Goal: Task Accomplishment & Management: Use online tool/utility

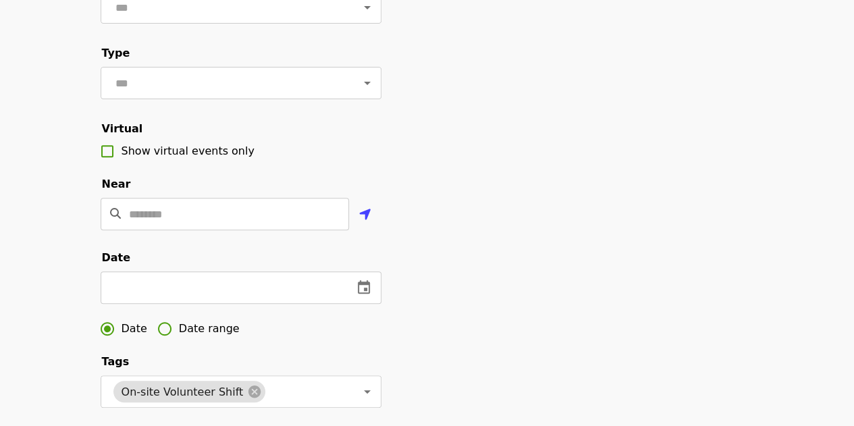
scroll to position [190, 0]
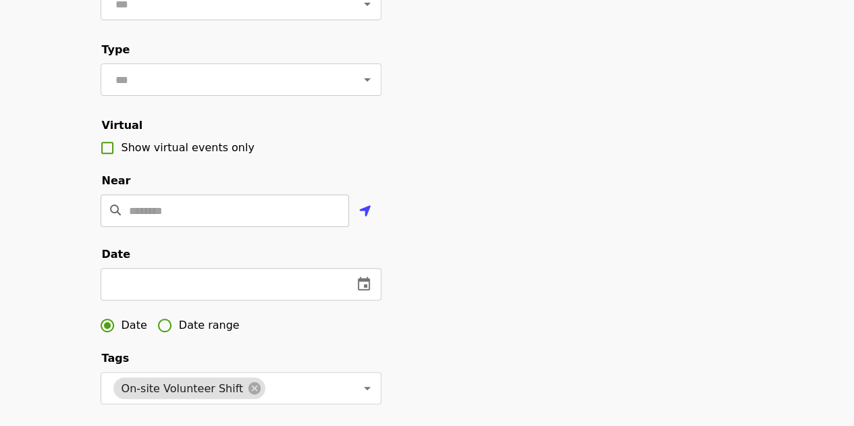
click at [188, 225] on input "Location" at bounding box center [239, 210] width 220 height 32
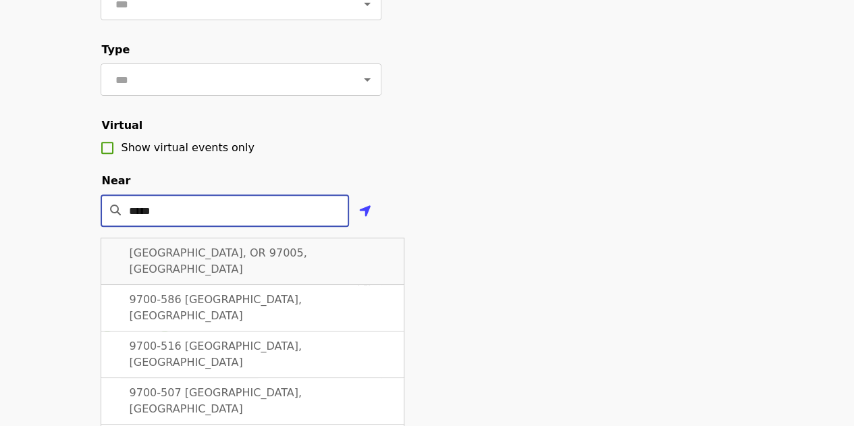
click at [208, 272] on span "[GEOGRAPHIC_DATA], OR 97005, [GEOGRAPHIC_DATA]" at bounding box center [219, 260] width 178 height 29
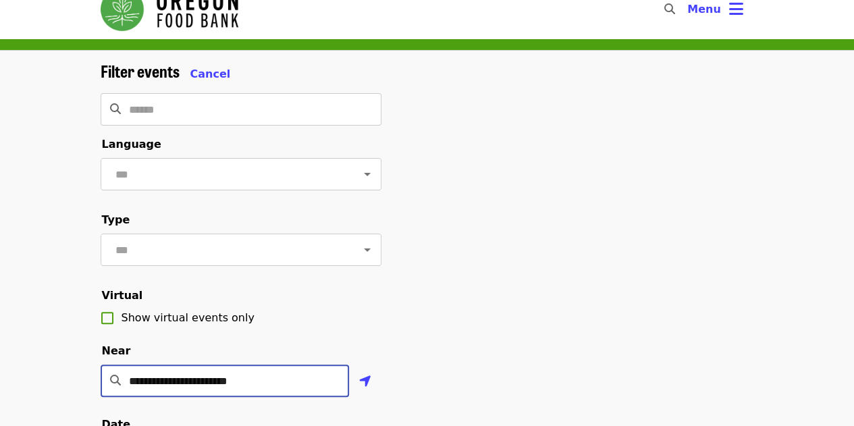
scroll to position [65, 0]
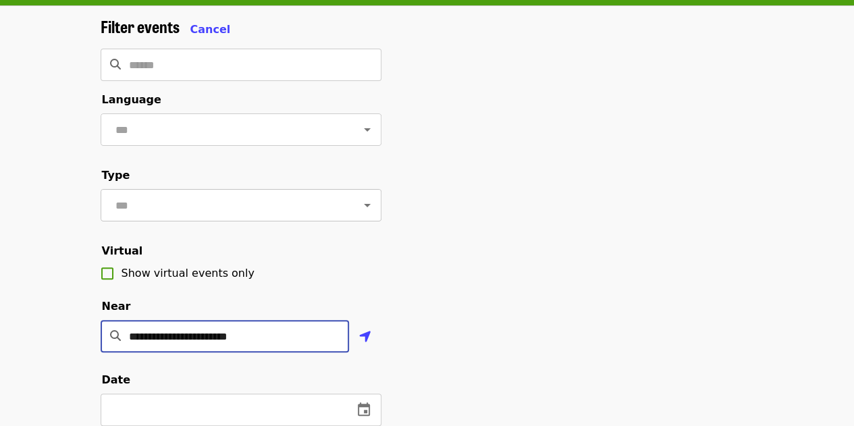
click at [343, 211] on div at bounding box center [357, 205] width 35 height 19
type input "**********"
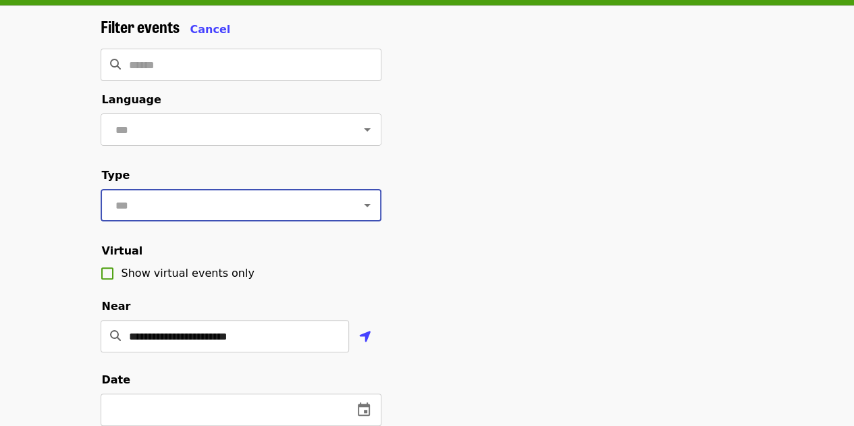
click at [359, 213] on icon "Open" at bounding box center [367, 205] width 16 height 16
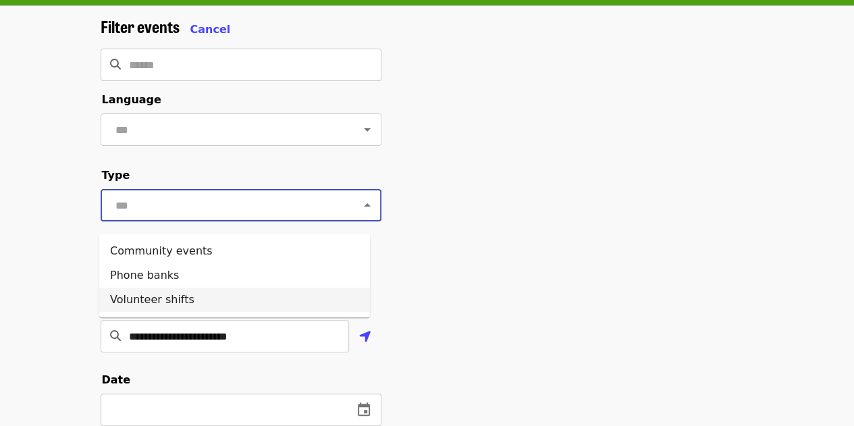
click at [263, 299] on li "Volunteer shifts" at bounding box center [234, 300] width 271 height 24
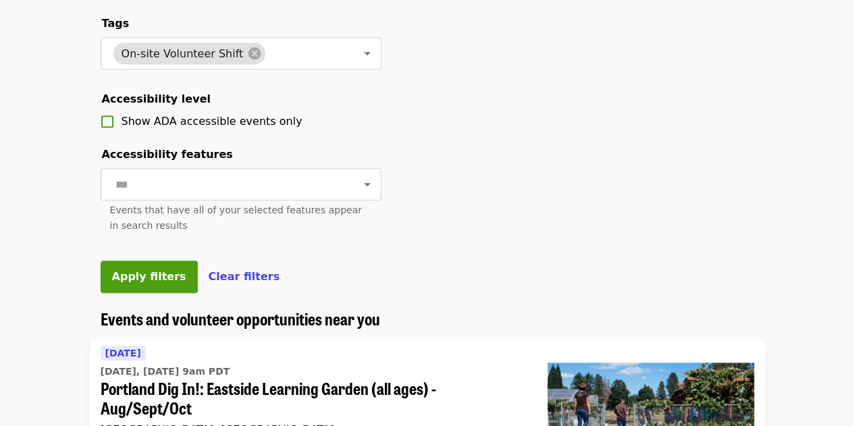
scroll to position [528, 0]
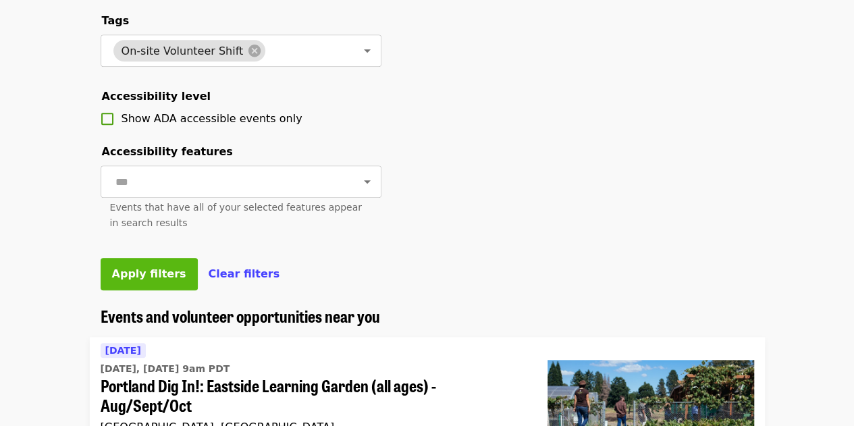
click at [131, 280] on span "Apply filters" at bounding box center [149, 273] width 74 height 13
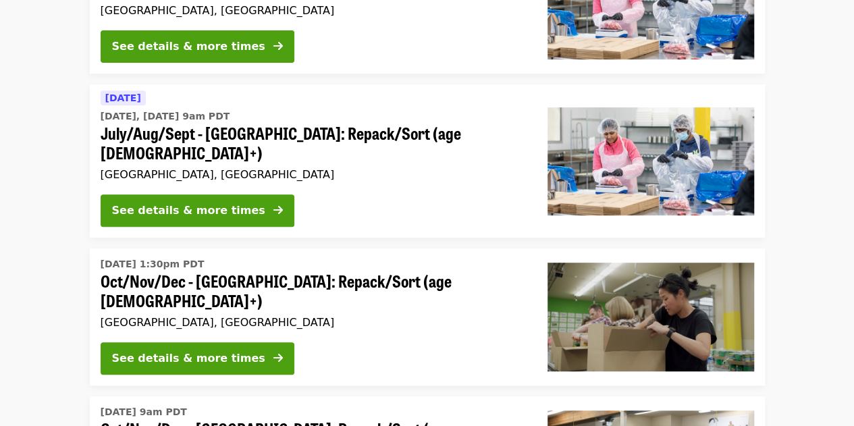
scroll to position [236, 0]
